Goal: Use online tool/utility

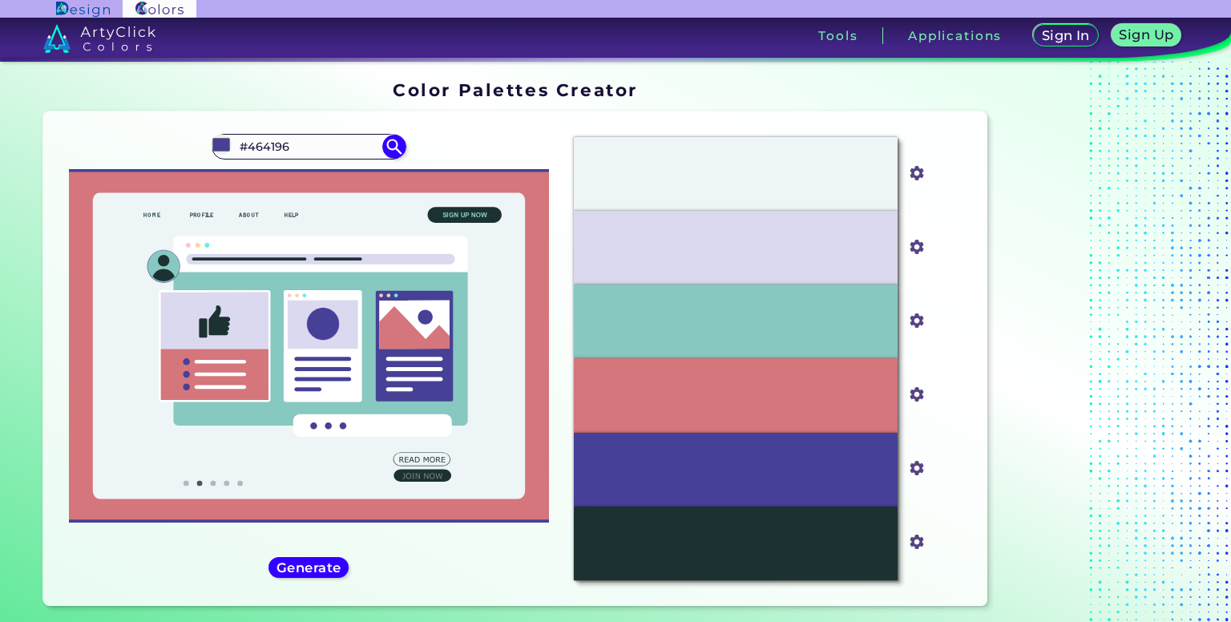
click at [323, 155] on input "#464196" at bounding box center [308, 146] width 149 height 22
type input "#pink"
drag, startPoint x: 283, startPoint y: 147, endPoint x: 168, endPoint y: 147, distance: 114.6
click at [168, 147] on div "#464196 #pink" at bounding box center [308, 358] width 505 height 469
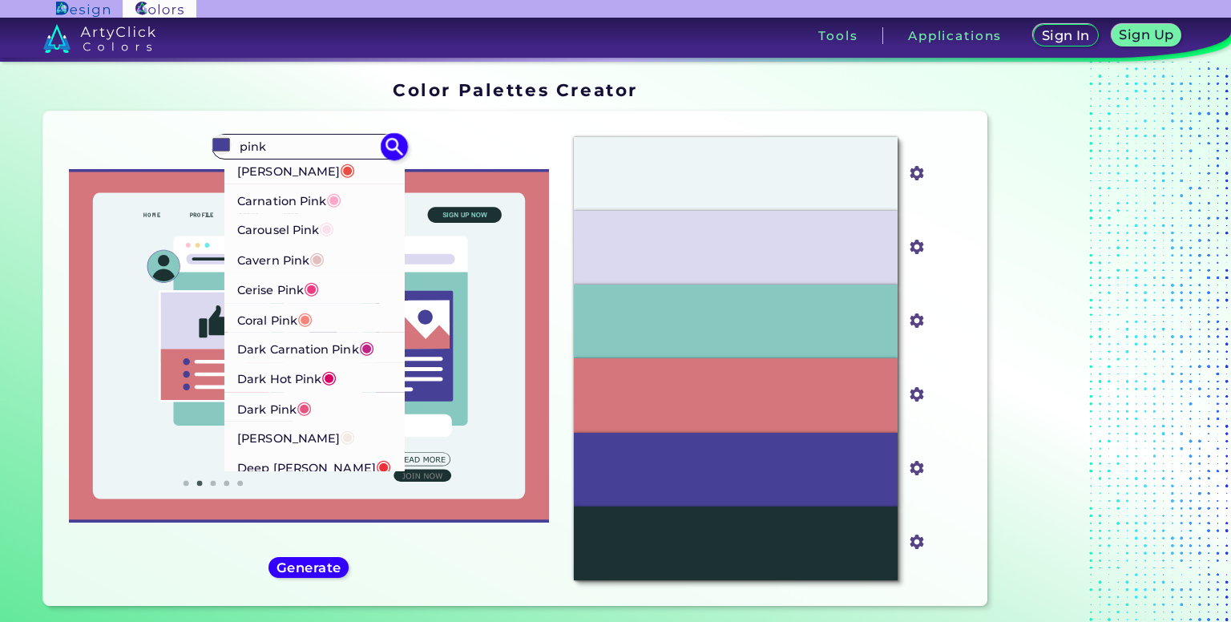
scroll to position [321, 0]
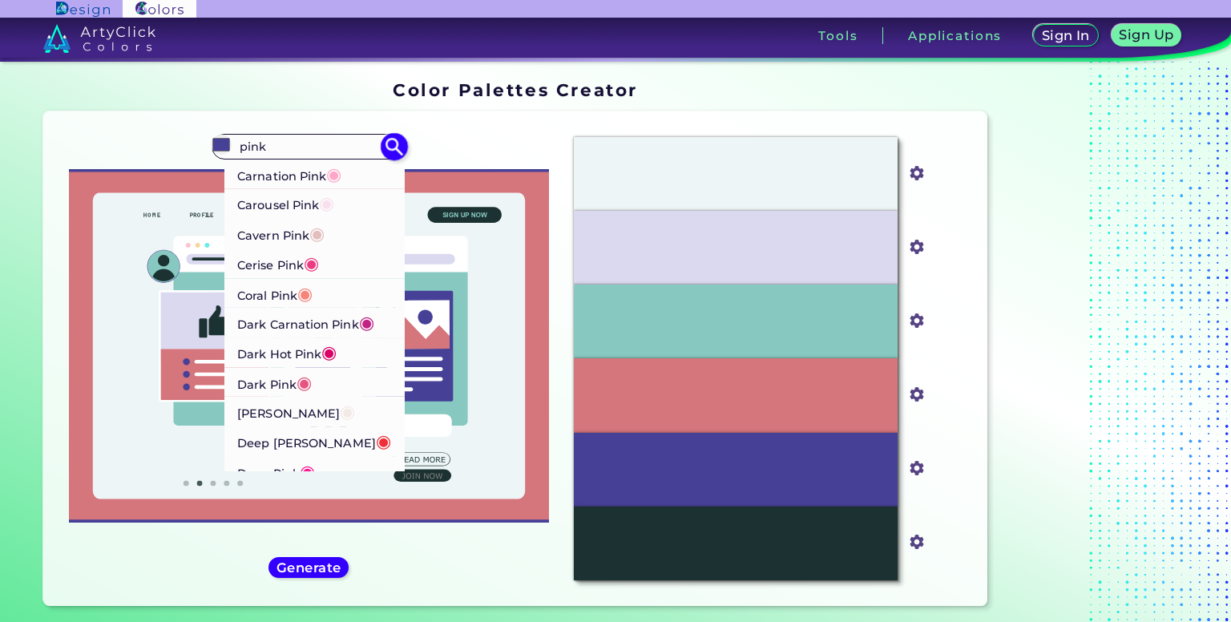
type input "pink"
click at [289, 384] on p "Dark Pink ◉" at bounding box center [274, 382] width 75 height 30
type input "#e75480"
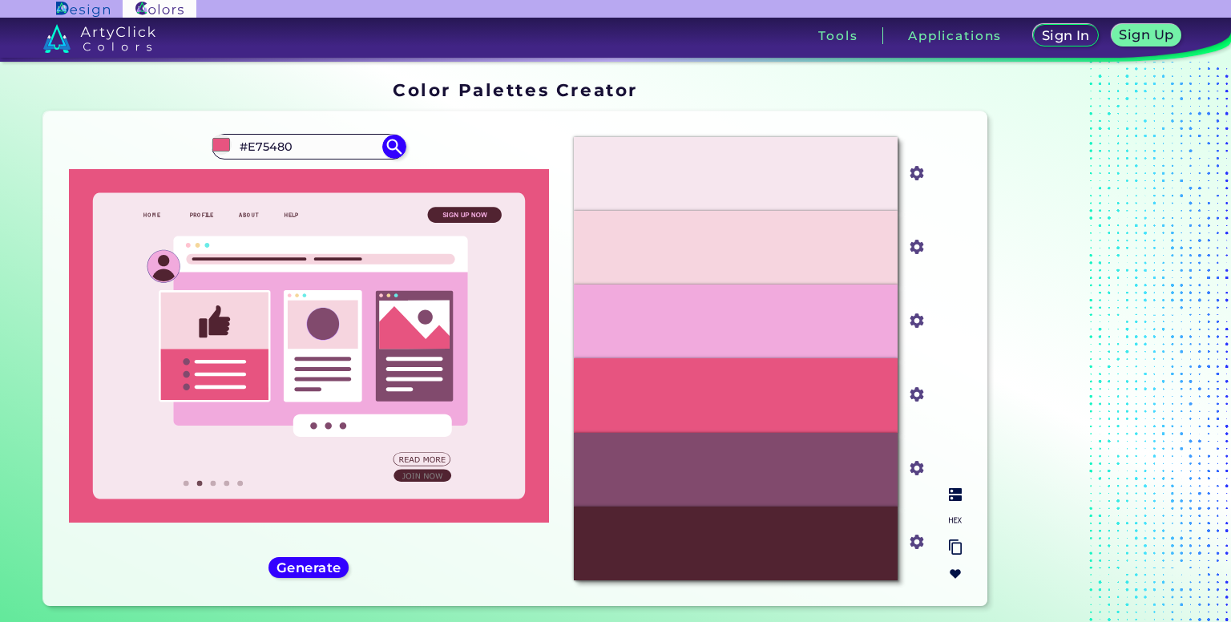
click at [955, 499] on img at bounding box center [955, 494] width 13 height 13
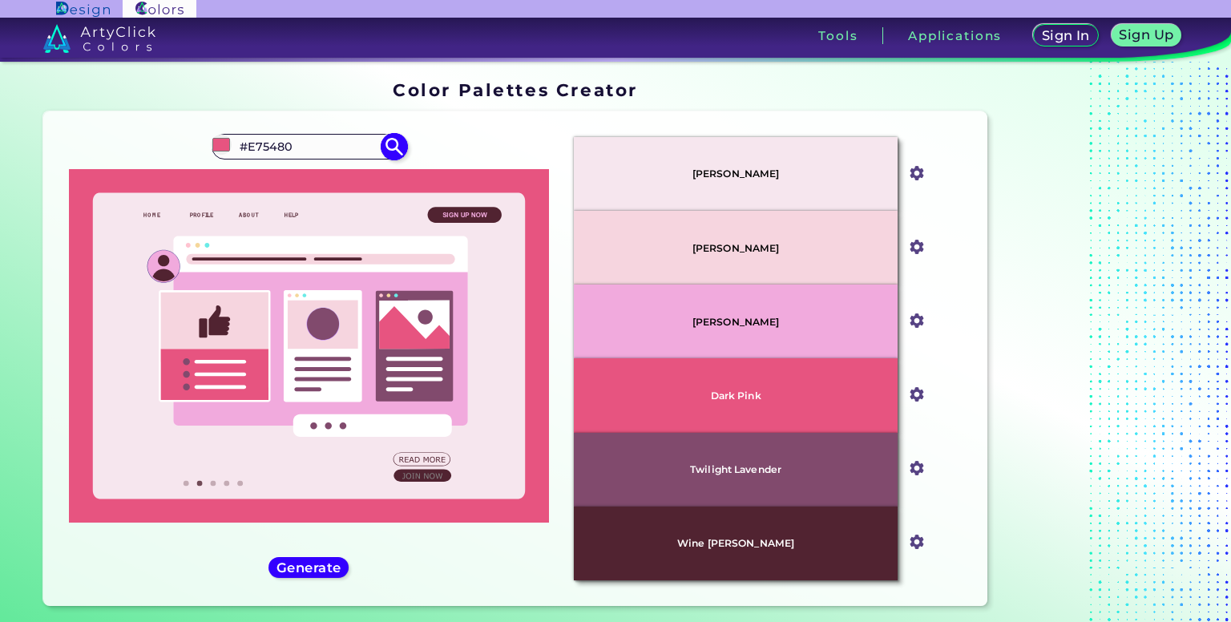
click at [327, 142] on input "#E75480" at bounding box center [308, 146] width 149 height 22
click at [337, 144] on input "#E75480" at bounding box center [308, 146] width 149 height 22
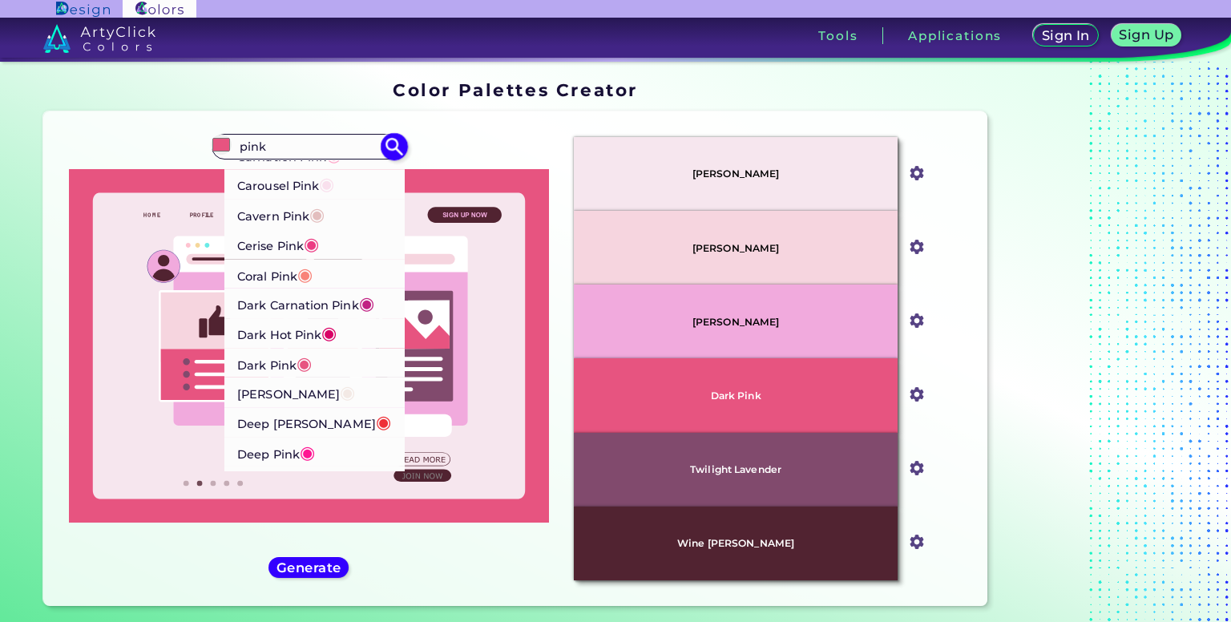
scroll to position [321, 0]
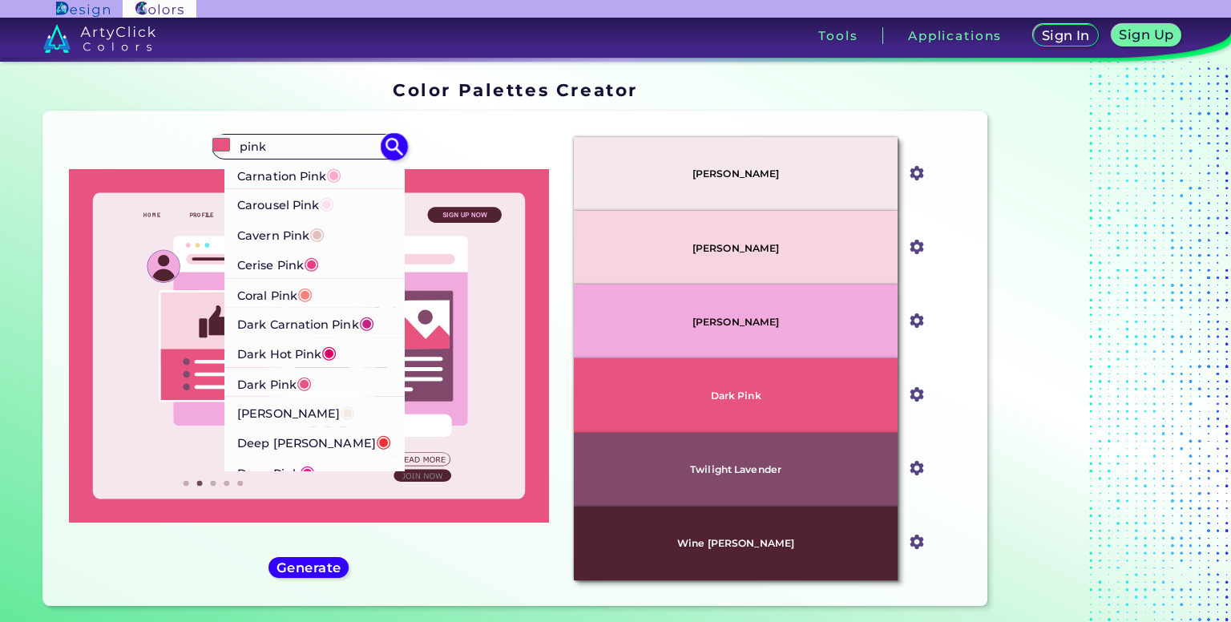
type input "pink"
click at [306, 174] on p "Carnation Pink ◉" at bounding box center [289, 174] width 104 height 30
type input "#ffa6c9"
type input "#FFA6C9"
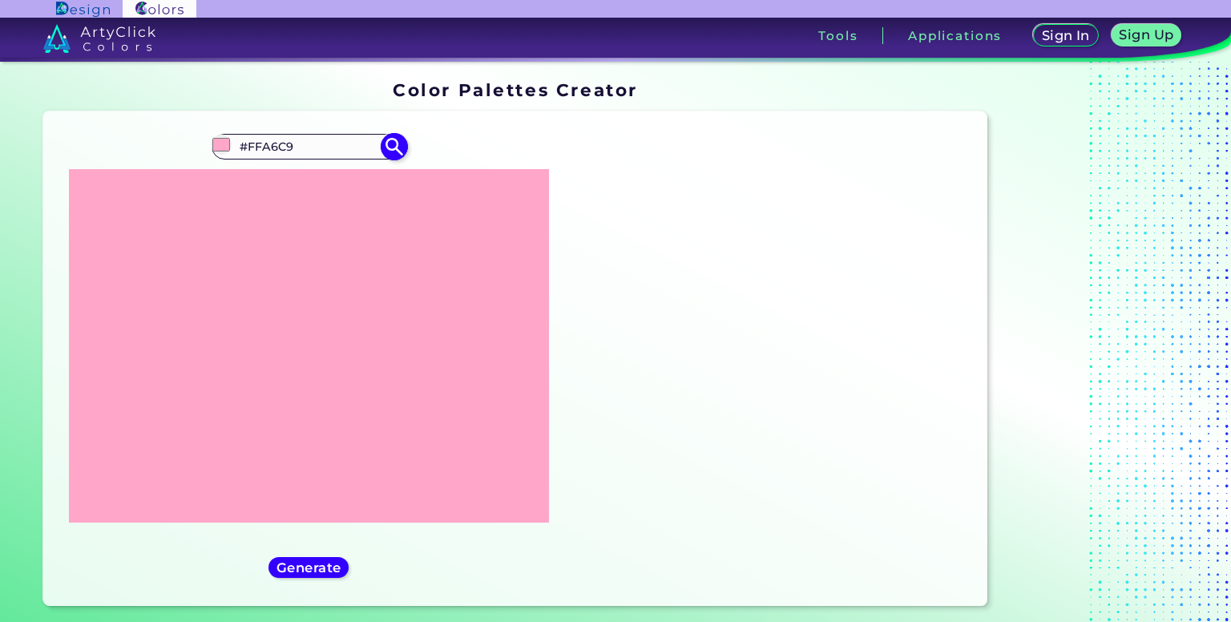
scroll to position [0, 0]
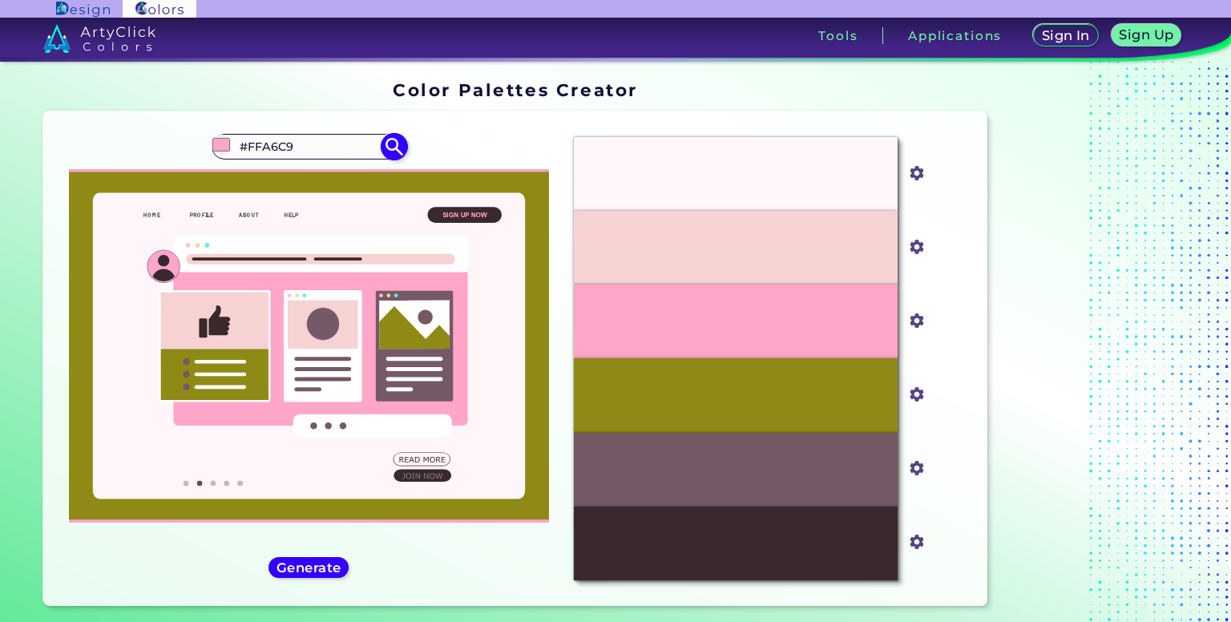
click at [309, 148] on input "#FFA6C9" at bounding box center [308, 146] width 149 height 22
click at [305, 151] on input "#FFA6C9" at bounding box center [308, 146] width 149 height 22
